Goal: Task Accomplishment & Management: Use online tool/utility

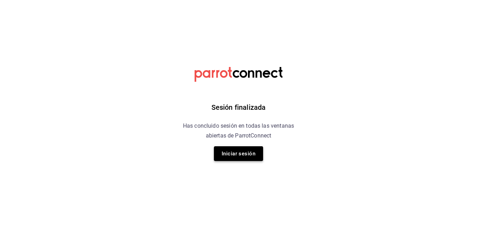
click at [234, 153] on button "Iniciar sesión" at bounding box center [238, 154] width 49 height 15
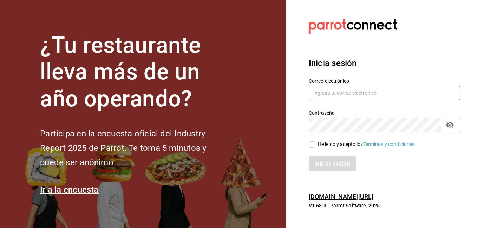
type input "sergio.villalobos@costeno.com"
click at [313, 143] on input "He leído y acepto los Términos y condiciones." at bounding box center [312, 145] width 6 height 6
checkbox input "true"
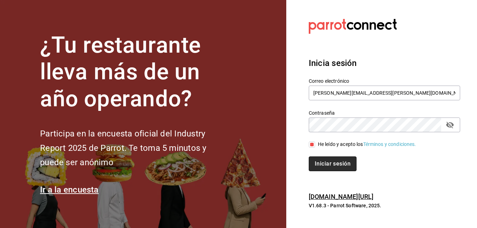
click at [323, 168] on button "Iniciar sesión" at bounding box center [333, 164] width 48 height 15
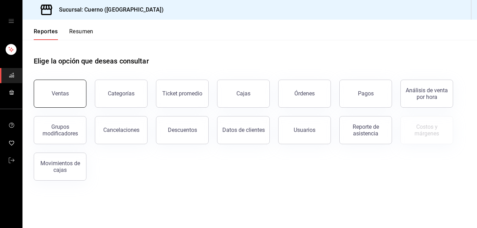
click at [74, 97] on button "Ventas" at bounding box center [60, 94] width 53 height 28
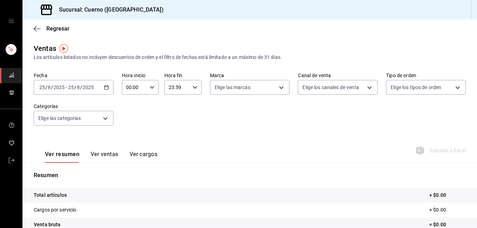
click at [104, 87] on \(Stroke\) "button" at bounding box center [106, 87] width 4 height 0
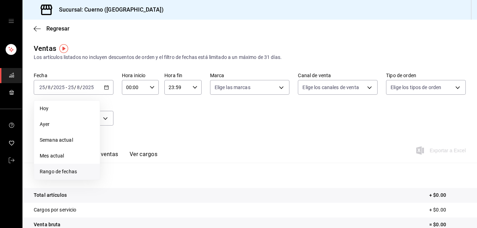
click at [81, 169] on span "Rango de fechas" at bounding box center [67, 171] width 54 height 7
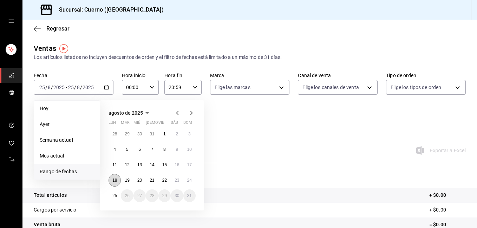
click at [116, 180] on abbr "18" at bounding box center [114, 180] width 5 height 5
click at [116, 195] on abbr "25" at bounding box center [114, 196] width 5 height 5
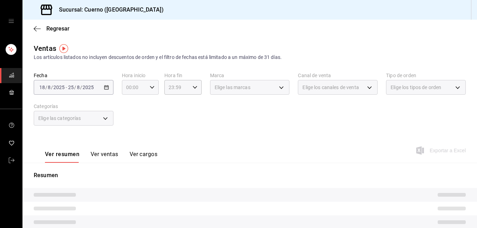
click at [152, 85] on icon "button" at bounding box center [152, 87] width 5 height 5
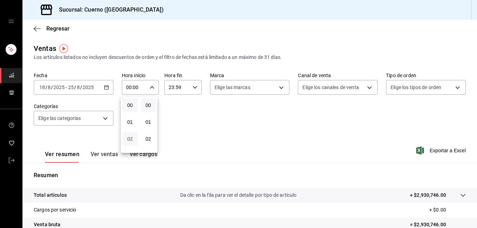
click at [131, 141] on span "02" at bounding box center [130, 139] width 7 height 6
type input "02:00"
click at [131, 137] on button "05" at bounding box center [129, 134] width 15 height 14
type input "05:00"
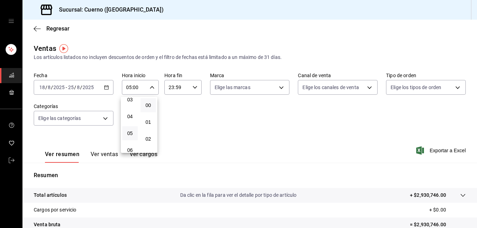
click at [193, 89] on div at bounding box center [238, 114] width 477 height 228
click at [193, 89] on icon "button" at bounding box center [195, 87] width 5 height 5
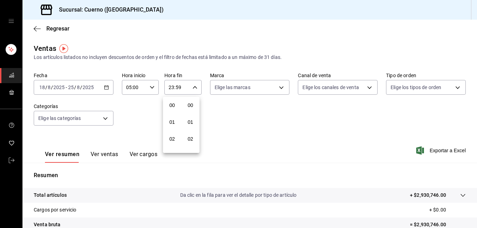
scroll to position [956, 0]
click at [168, 108] on button "21" at bounding box center [172, 111] width 15 height 14
type input "21:59"
click at [168, 108] on button "05" at bounding box center [172, 108] width 15 height 14
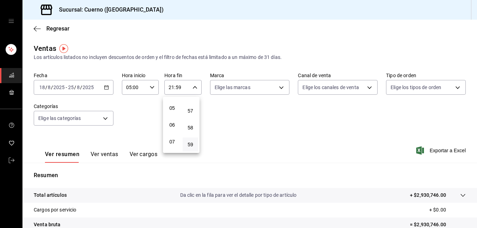
type input "05:59"
drag, startPoint x: 476, startPoint y: 111, endPoint x: 473, endPoint y: 190, distance: 79.2
click at [473, 190] on div at bounding box center [238, 114] width 477 height 228
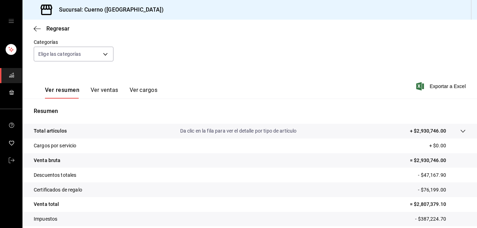
scroll to position [45, 0]
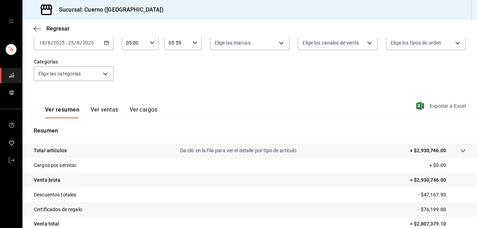
click at [446, 105] on span "Exportar a Excel" at bounding box center [442, 106] width 48 height 8
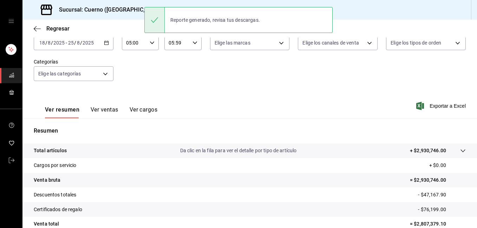
click at [106, 43] on \(Stroke\) "button" at bounding box center [106, 42] width 4 height 0
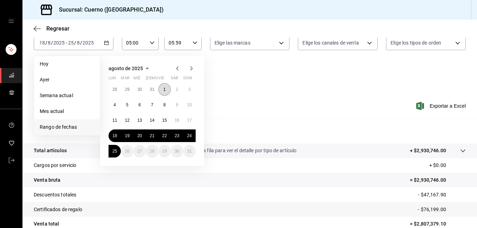
click at [162, 91] on button "1" at bounding box center [165, 89] width 12 height 13
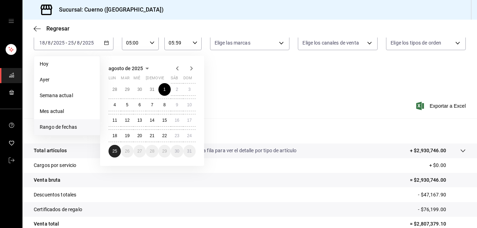
click at [113, 149] on abbr "25" at bounding box center [114, 151] width 5 height 5
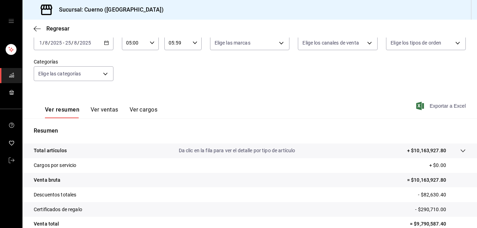
click at [434, 103] on span "Exportar a Excel" at bounding box center [442, 106] width 48 height 8
click at [37, 29] on icon "button" at bounding box center [37, 29] width 7 height 6
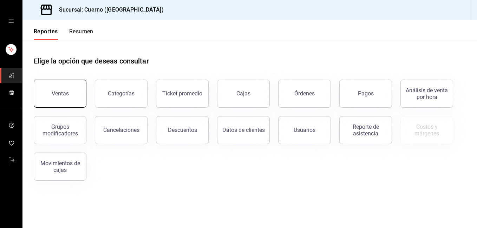
click at [59, 88] on button "Ventas" at bounding box center [60, 94] width 53 height 28
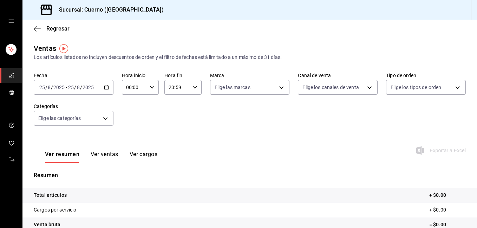
click at [38, 22] on div "Regresar" at bounding box center [249, 29] width 455 height 18
click at [35, 32] on icon "button" at bounding box center [37, 29] width 7 height 6
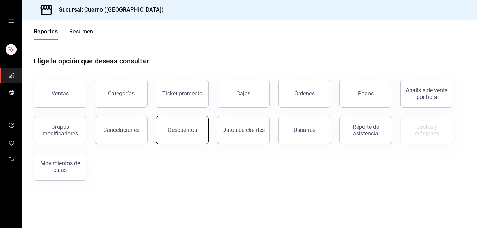
click at [178, 136] on button "Descuentos" at bounding box center [182, 130] width 53 height 28
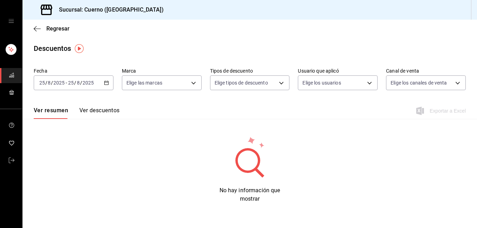
click at [110, 82] on div "[DATE] [DATE] - [DATE] [DATE]" at bounding box center [74, 83] width 80 height 15
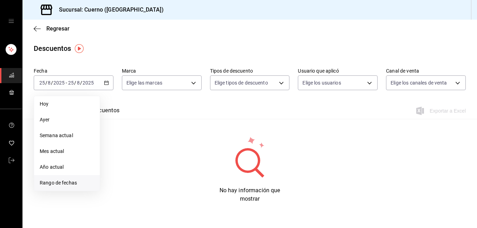
click at [68, 178] on li "Rango de fechas" at bounding box center [67, 183] width 66 height 16
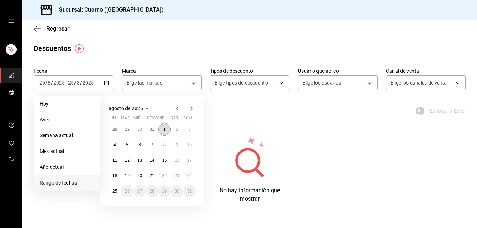
click at [164, 128] on abbr "1" at bounding box center [164, 129] width 2 height 5
click at [115, 175] on abbr "18" at bounding box center [114, 176] width 5 height 5
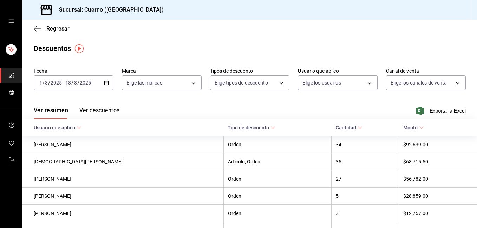
click at [108, 80] on div "[DATE] [DATE] - [DATE] [DATE]" at bounding box center [74, 83] width 80 height 15
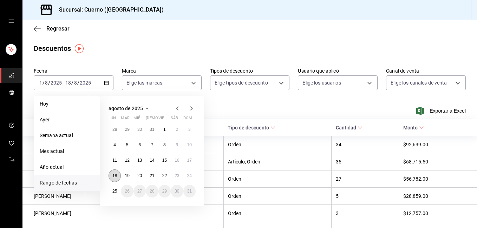
click at [115, 178] on abbr "18" at bounding box center [114, 176] width 5 height 5
click at [115, 193] on abbr "25" at bounding box center [114, 191] width 5 height 5
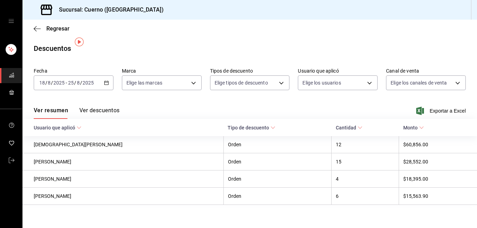
scroll to position [7, 0]
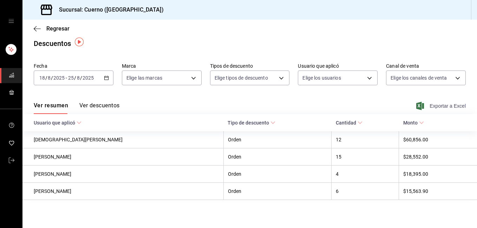
click at [444, 106] on span "Exportar a Excel" at bounding box center [442, 106] width 48 height 8
